Goal: Transaction & Acquisition: Purchase product/service

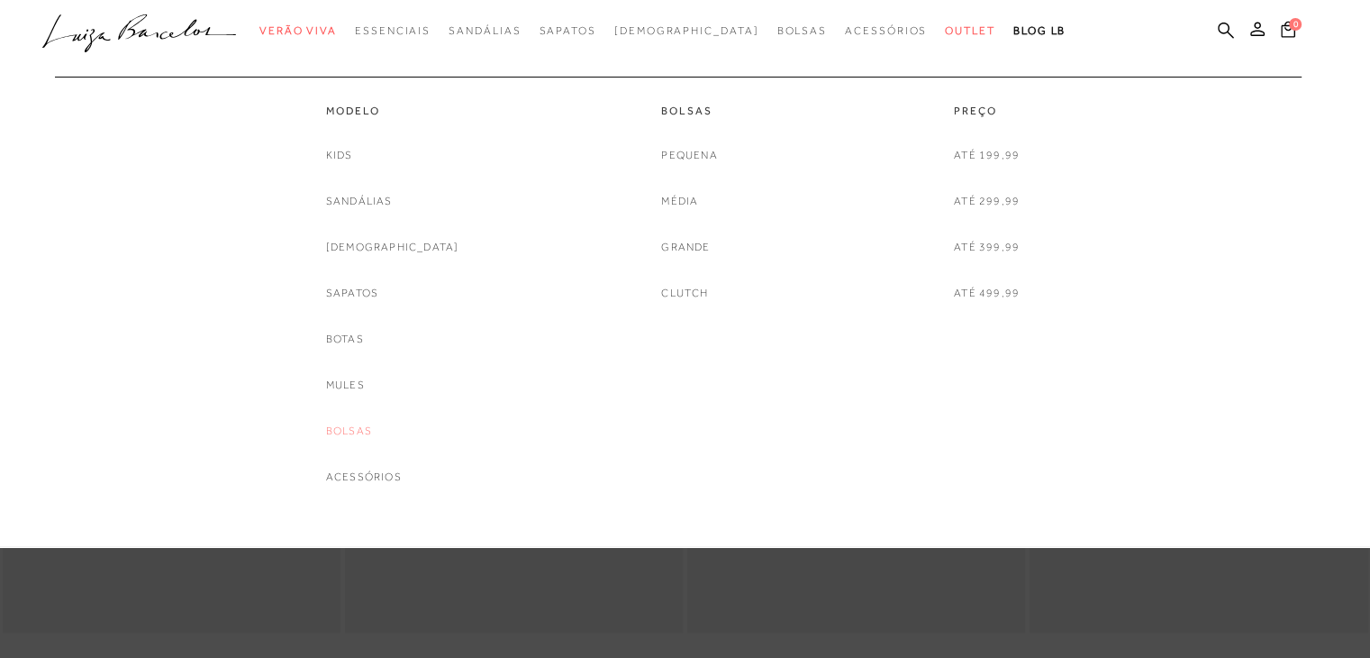
click at [372, 428] on link "Bolsas" at bounding box center [349, 431] width 46 height 19
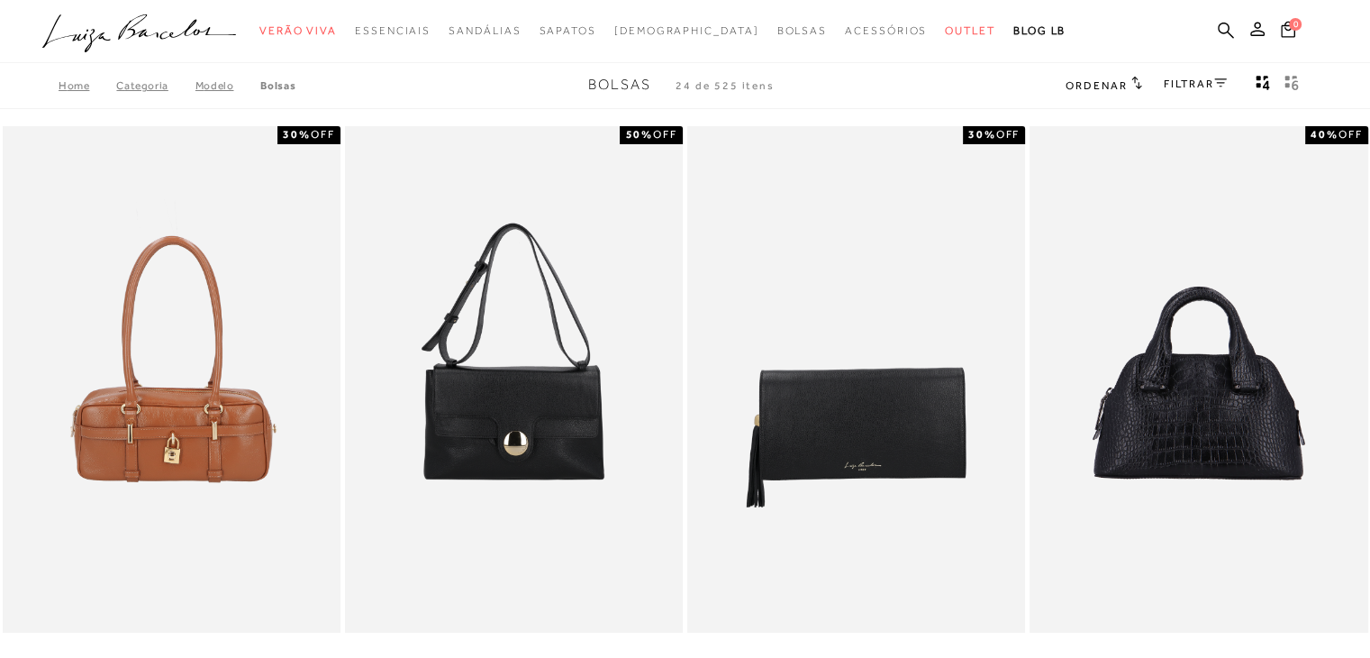
click at [1104, 85] on span "Ordenar" at bounding box center [1096, 85] width 61 height 13
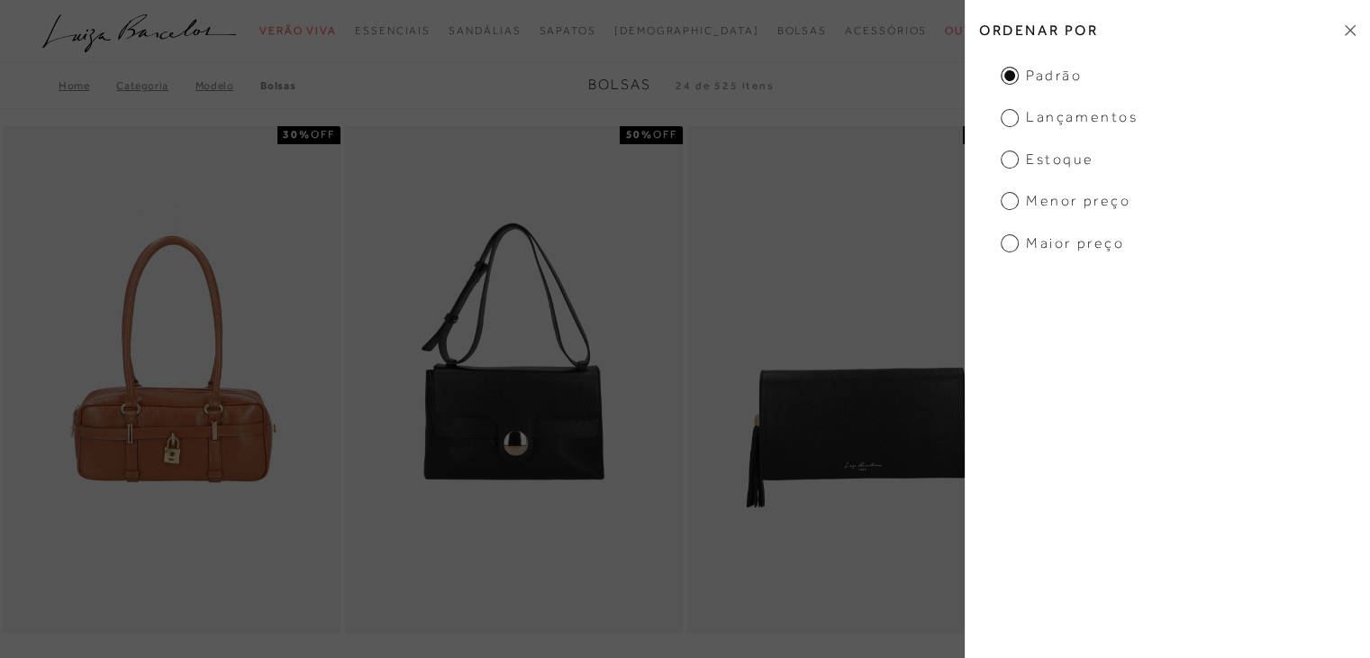
click at [1059, 206] on span "Menor preço" at bounding box center [1066, 201] width 130 height 20
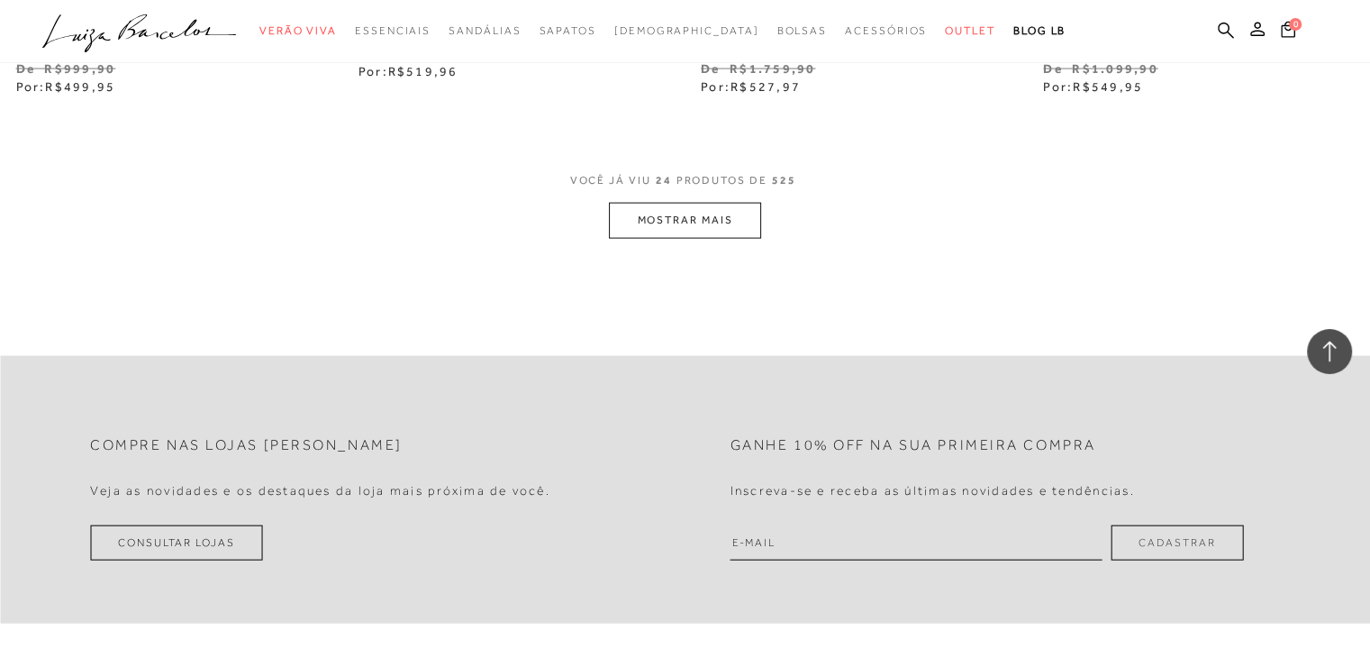
scroll to position [3873, 0]
click at [732, 228] on button "MOSTRAR MAIS" at bounding box center [684, 217] width 151 height 35
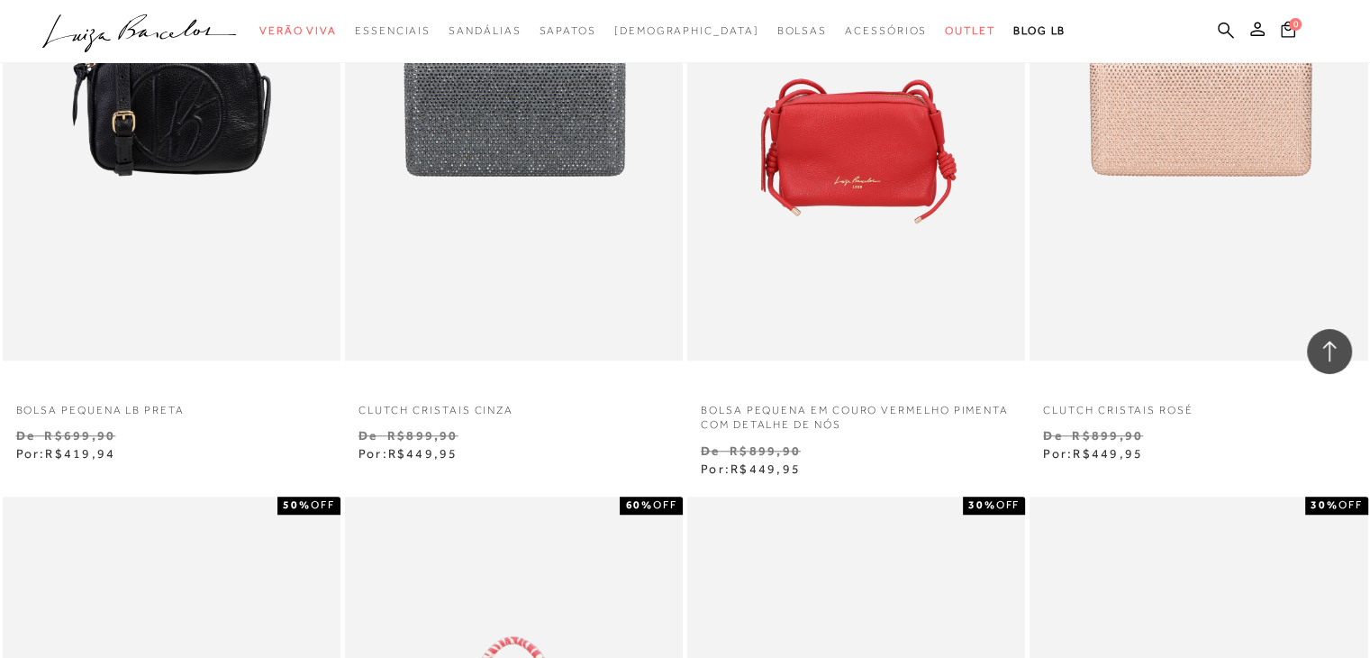
scroll to position [1351, 0]
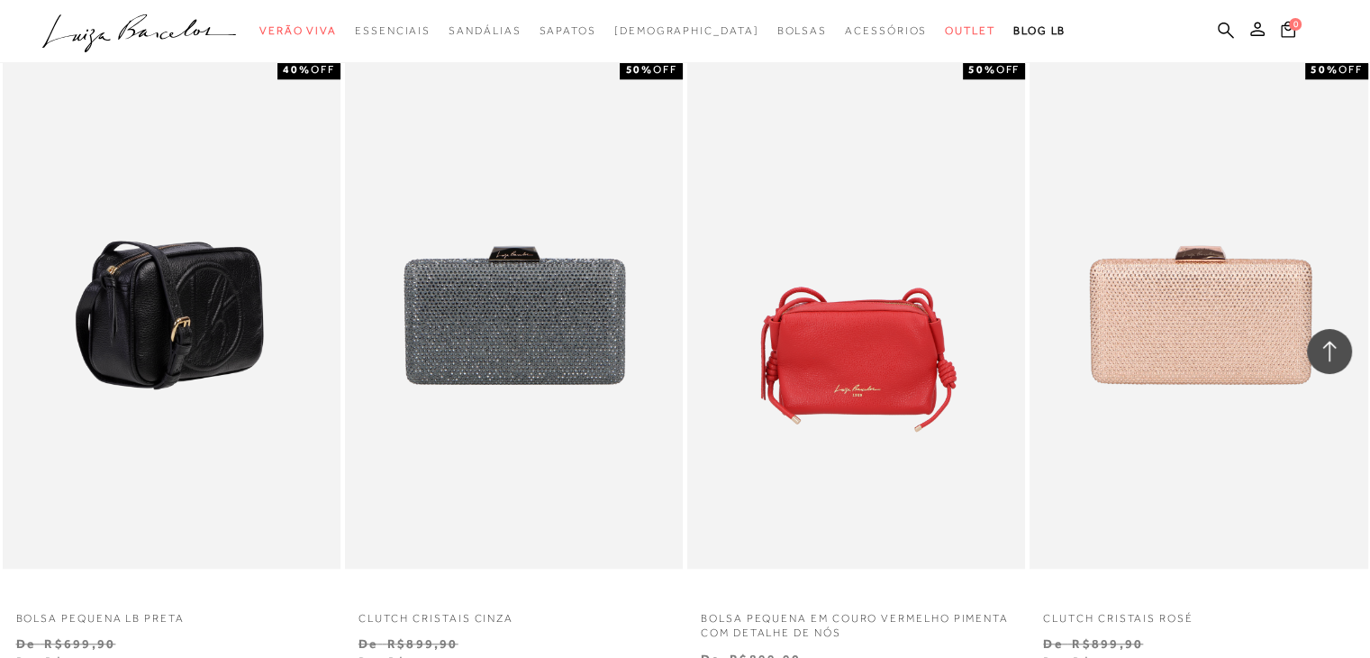
click at [167, 368] on img at bounding box center [173, 314] width 336 height 507
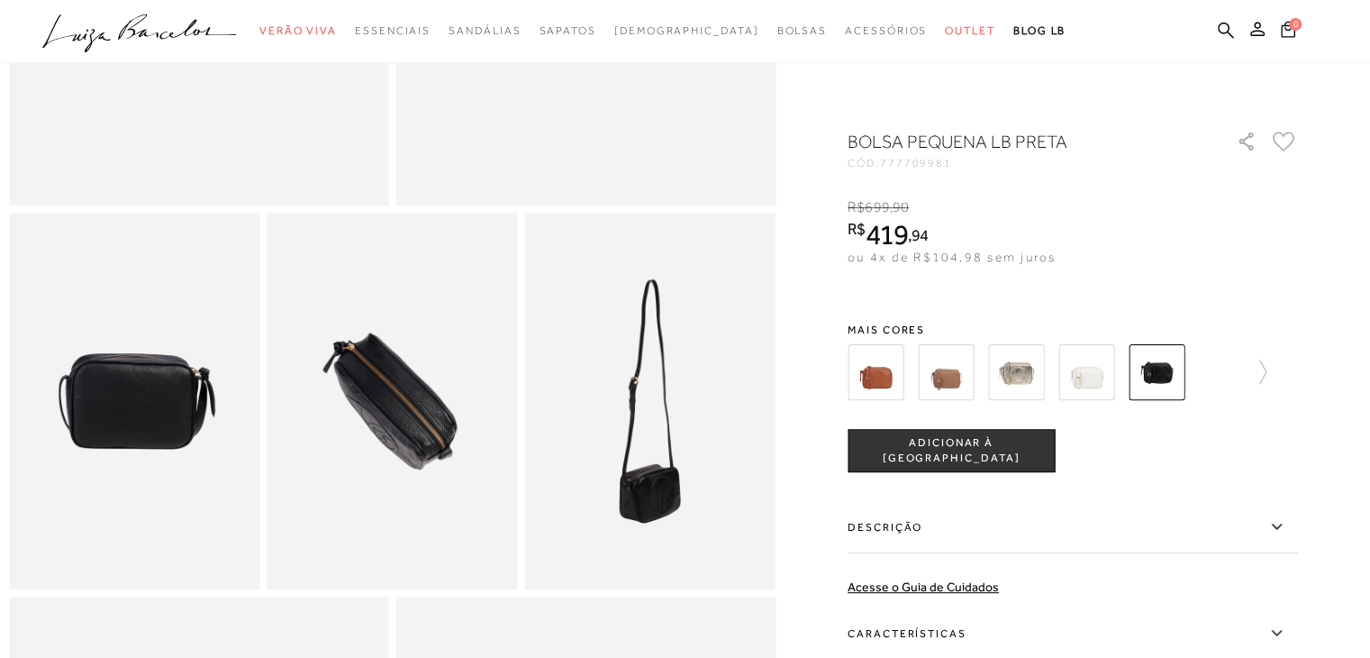
scroll to position [540, 0]
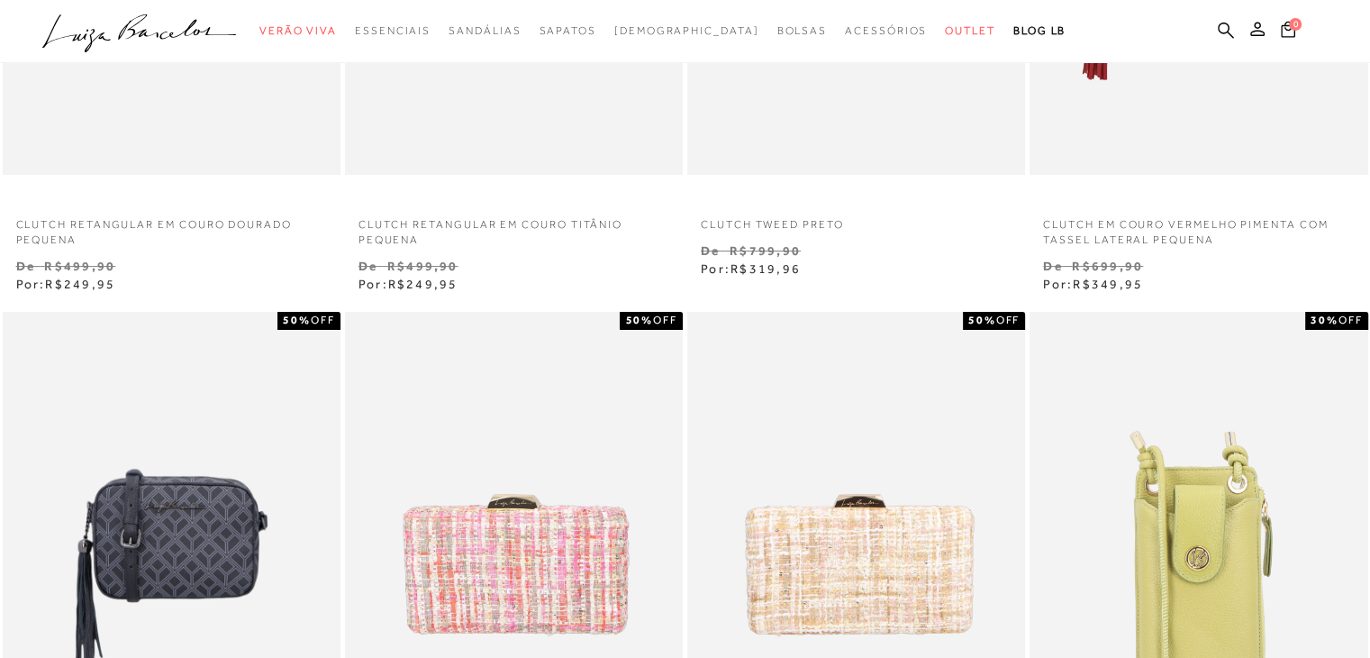
scroll to position [450, 0]
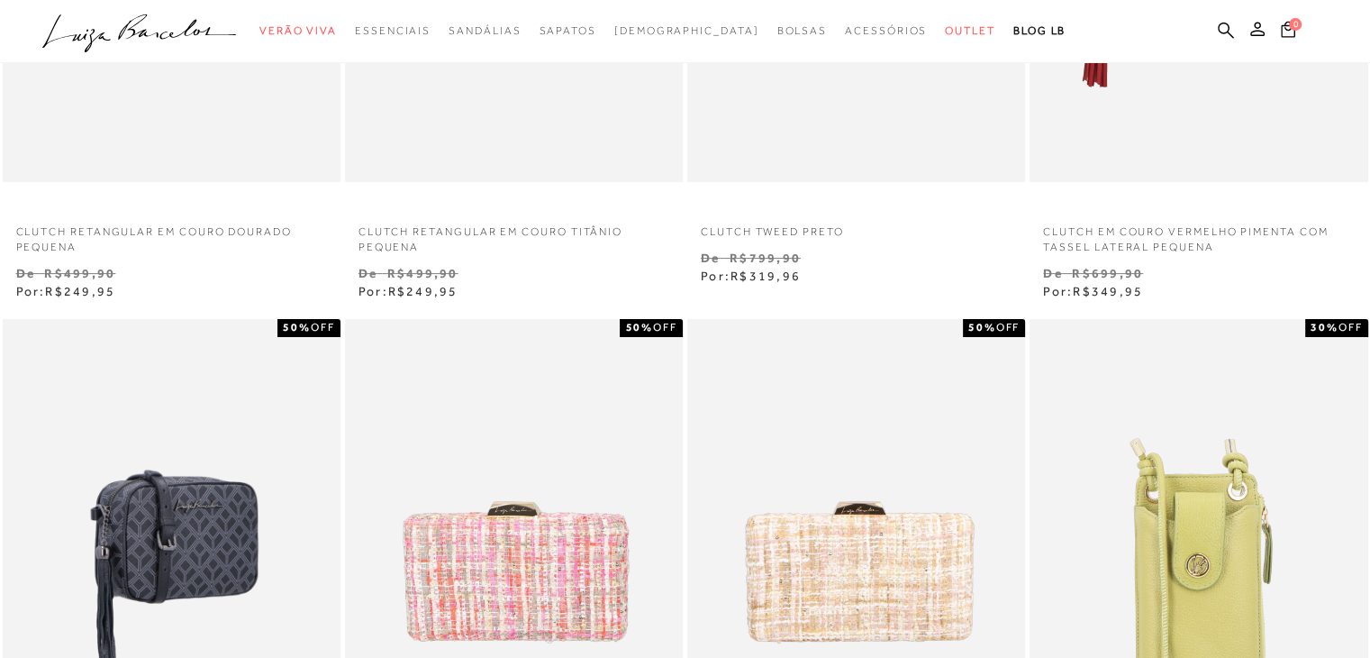
click at [225, 523] on img at bounding box center [173, 572] width 336 height 507
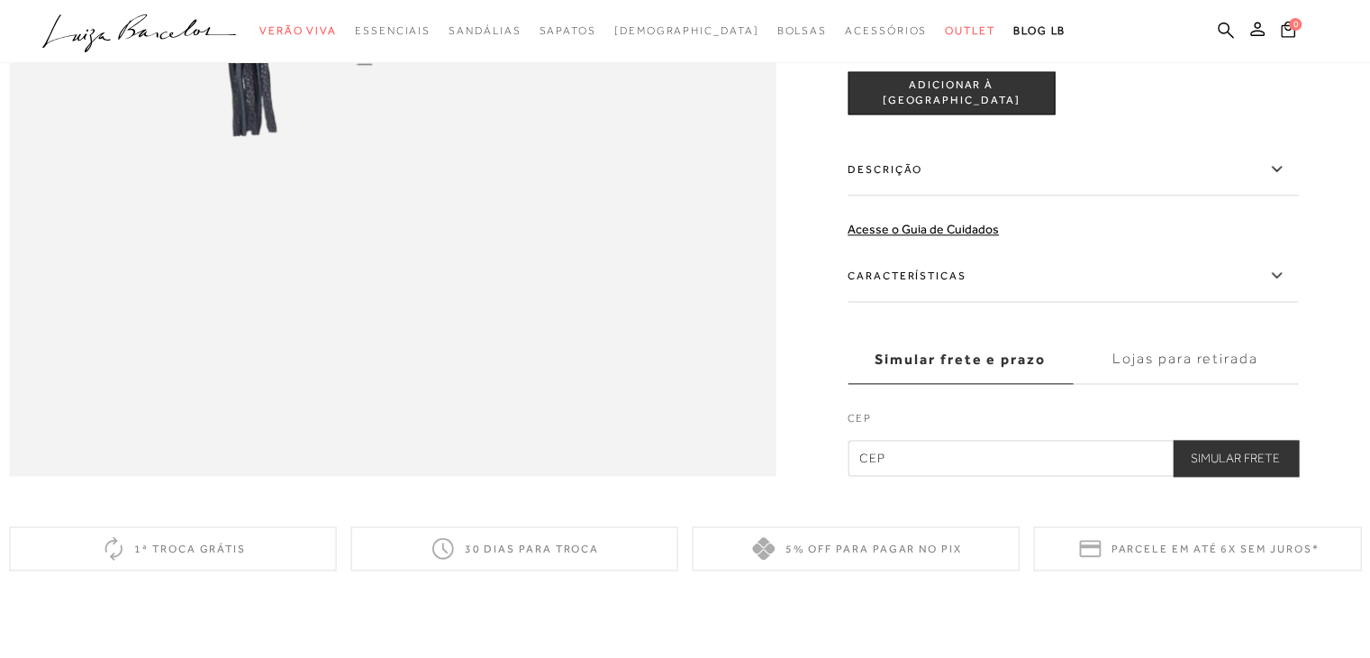
scroll to position [2432, 0]
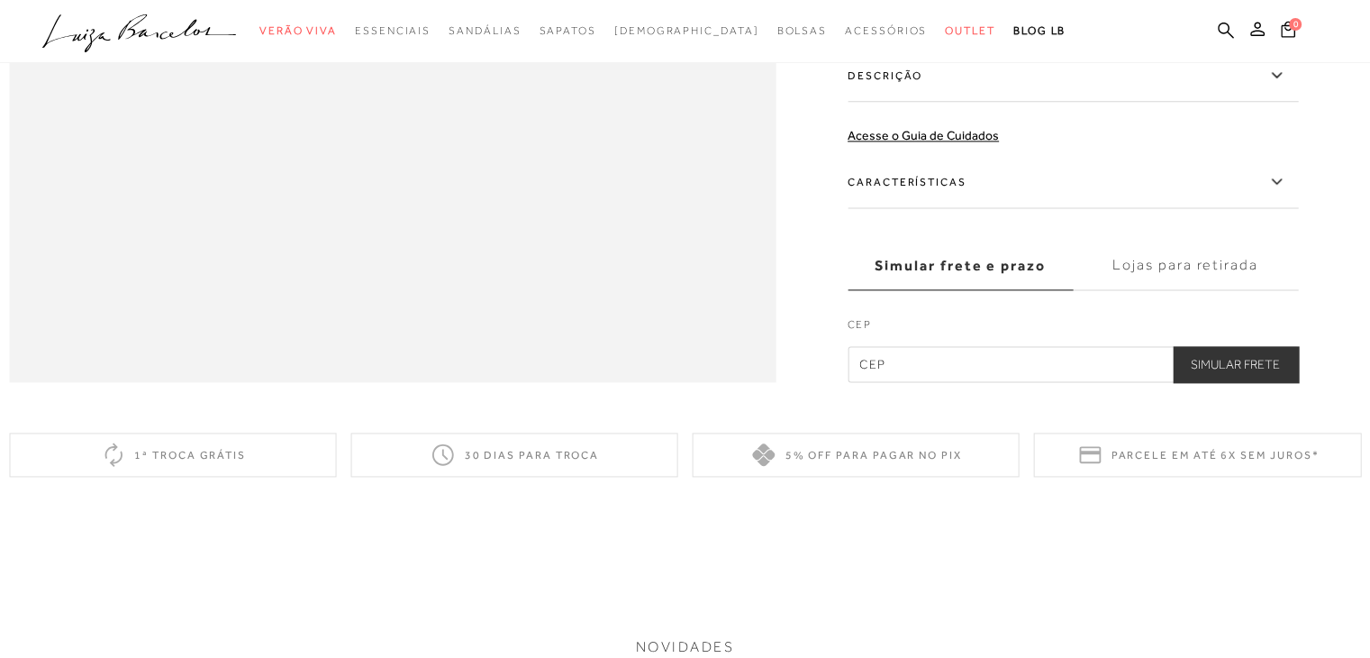
click at [1284, 193] on icon at bounding box center [1277, 181] width 22 height 23
click at [0, 0] on input "Características" at bounding box center [0, 0] width 0 height 0
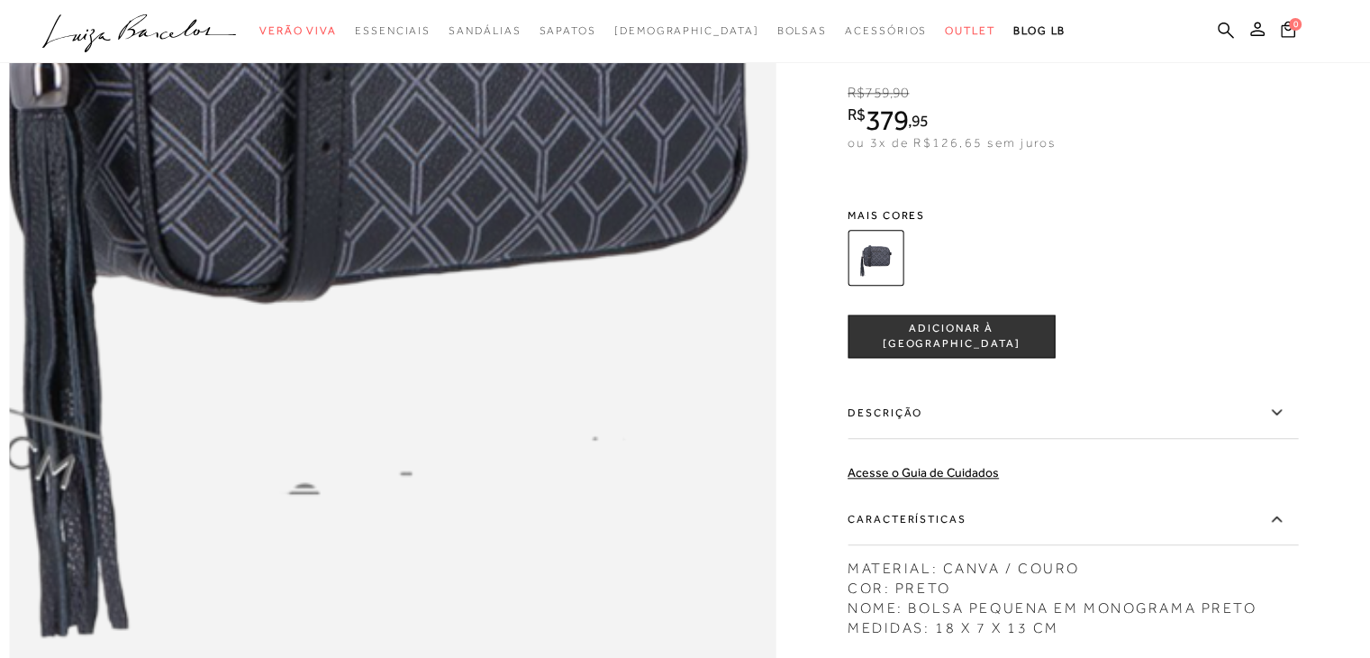
scroll to position [1982, 0]
